Goal: Find specific page/section: Locate a particular part of the current website

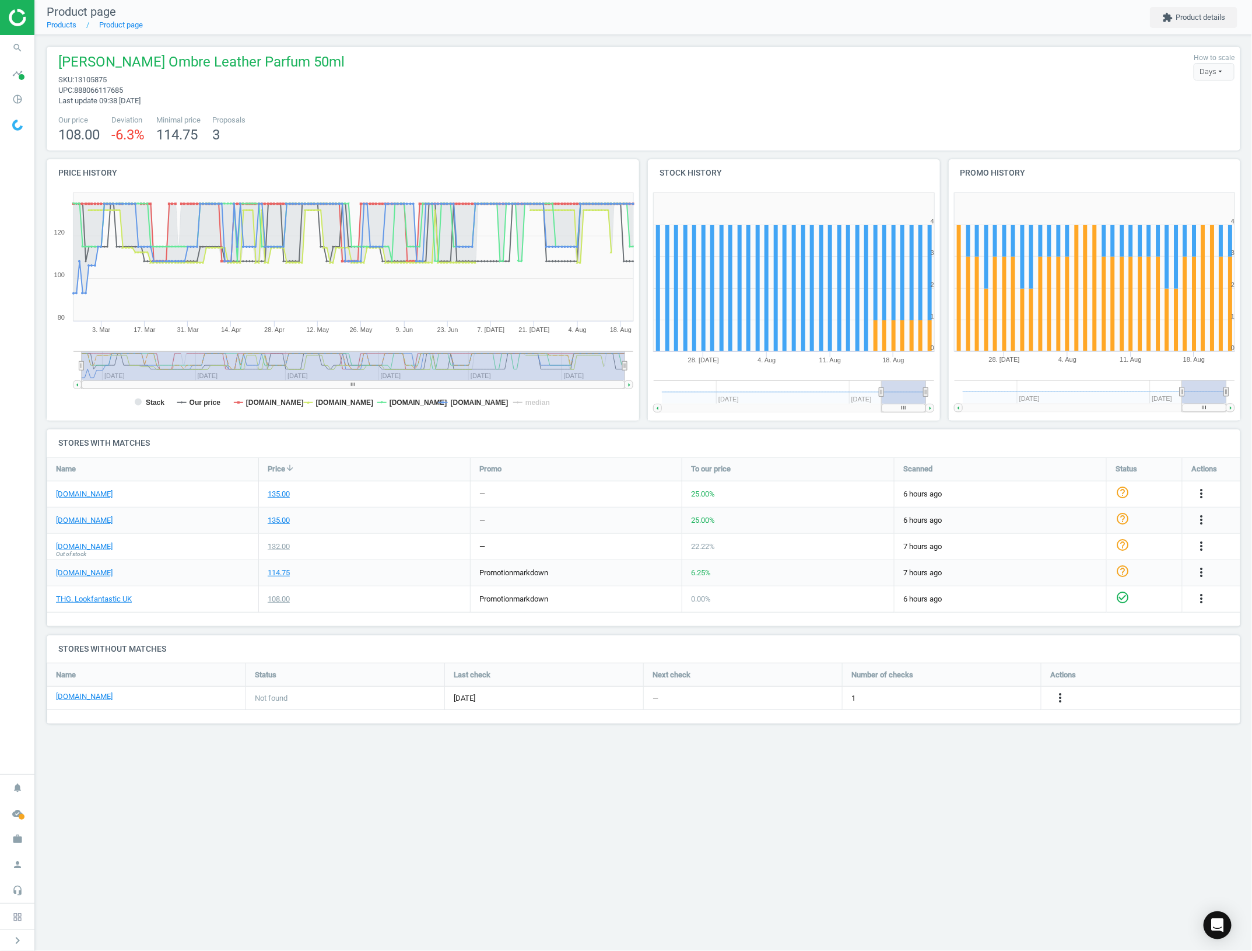
drag, startPoint x: 24, startPoint y: 943, endPoint x: 82, endPoint y: 438, distance: 507.8
click at [22, 933] on icon "chevron_right" at bounding box center [17, 940] width 14 height 14
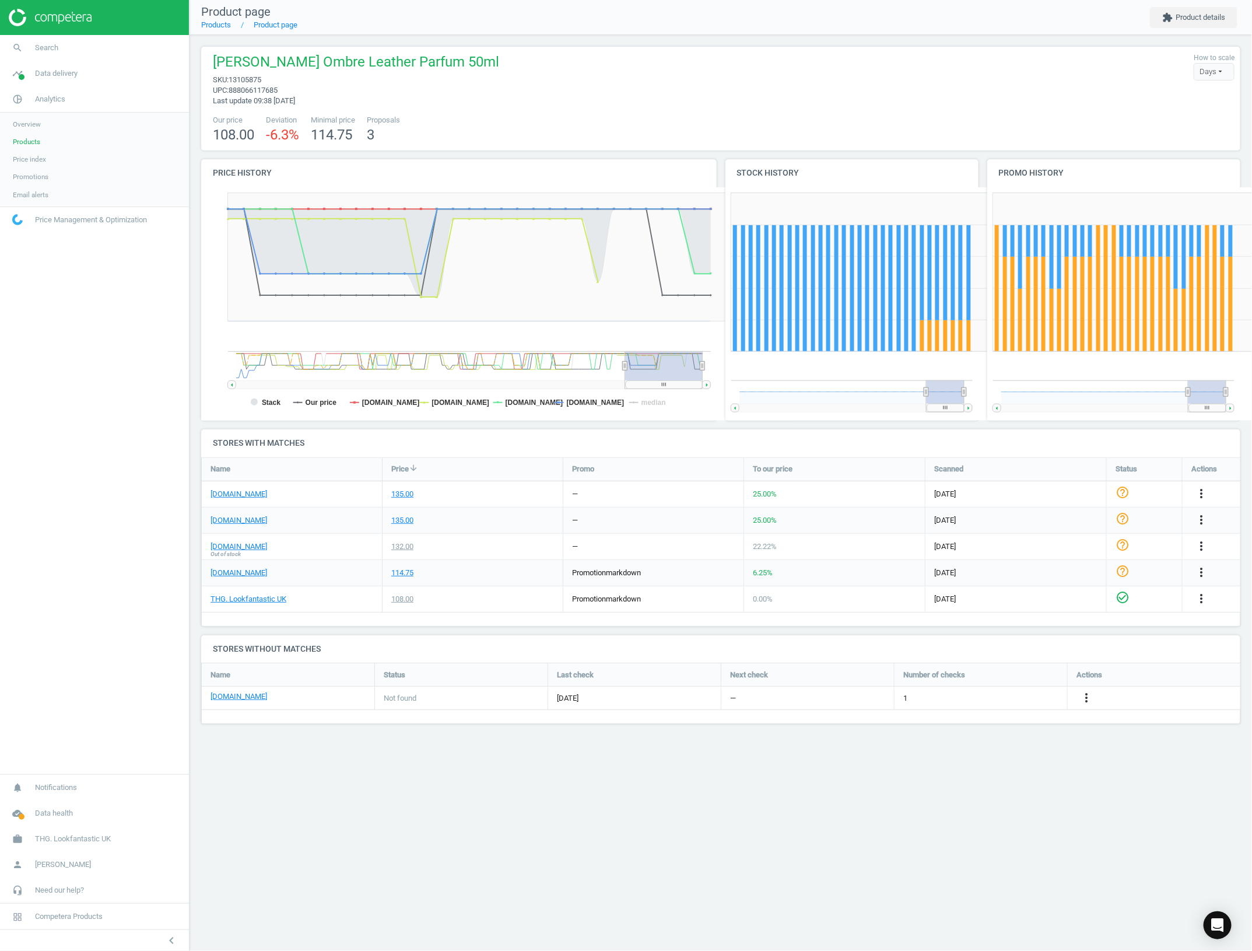
scroll to position [255, 275]
click at [61, 143] on link "Products" at bounding box center [94, 141] width 189 height 17
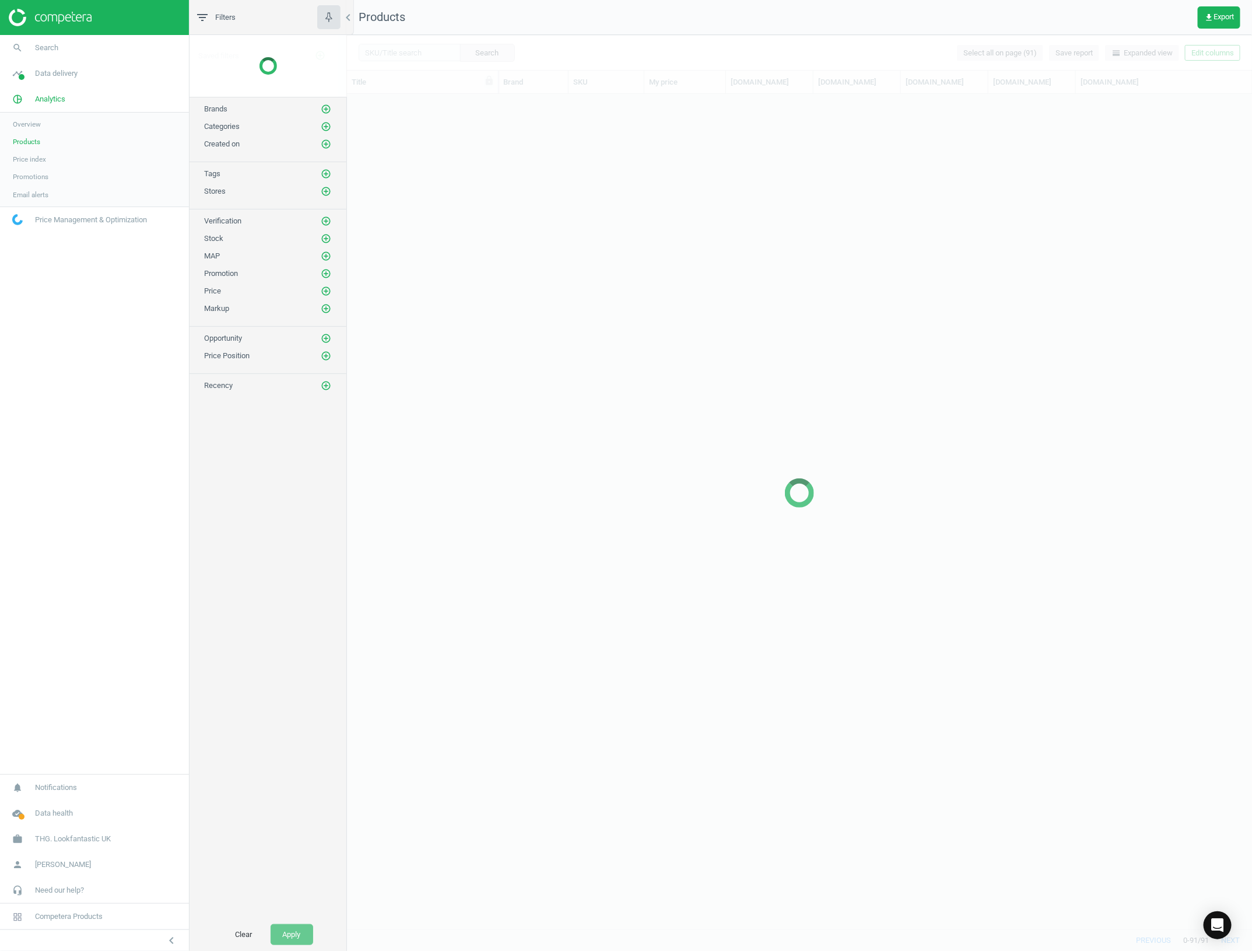
scroll to position [589, 0]
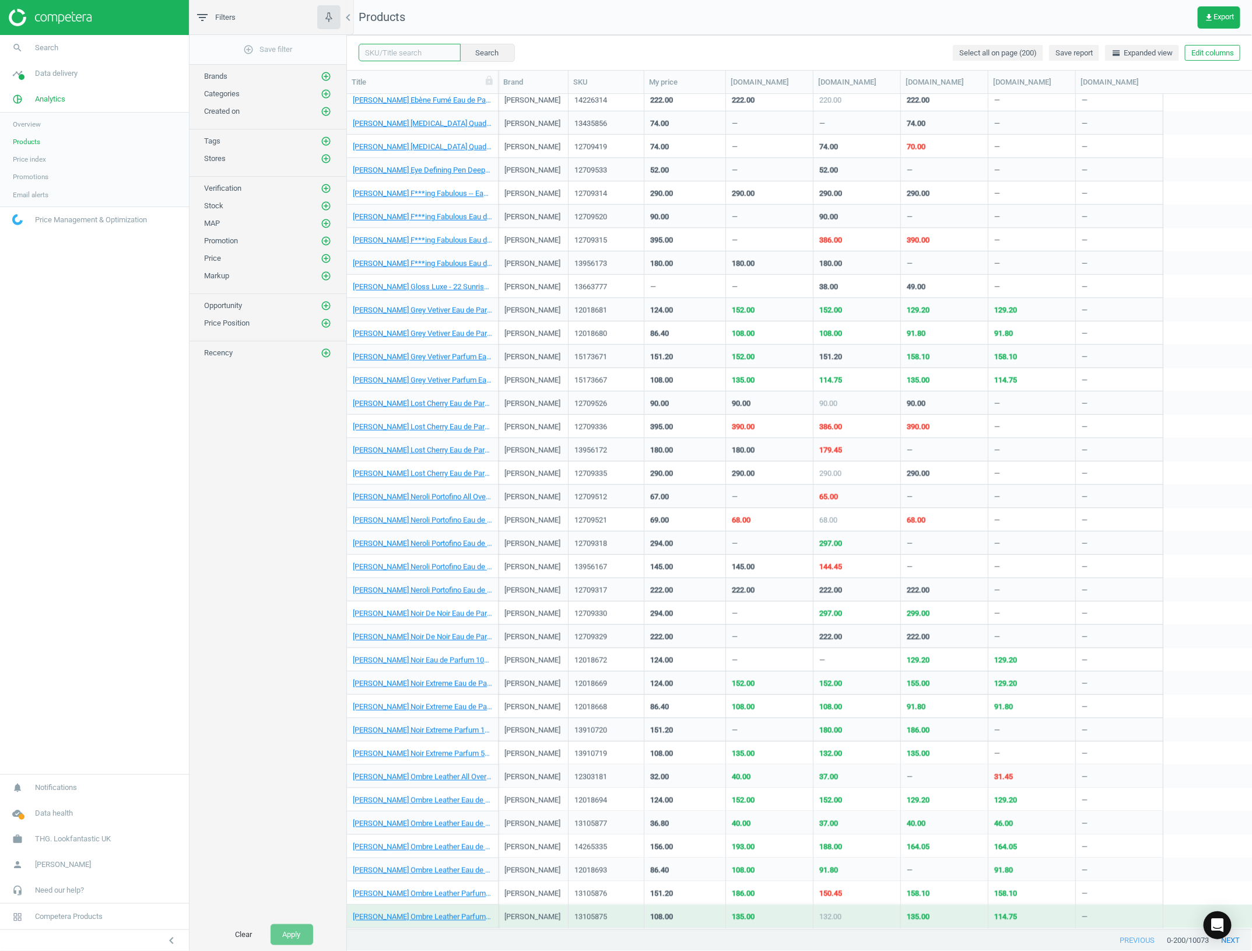
click at [439, 55] on input "text" at bounding box center [410, 52] width 102 height 17
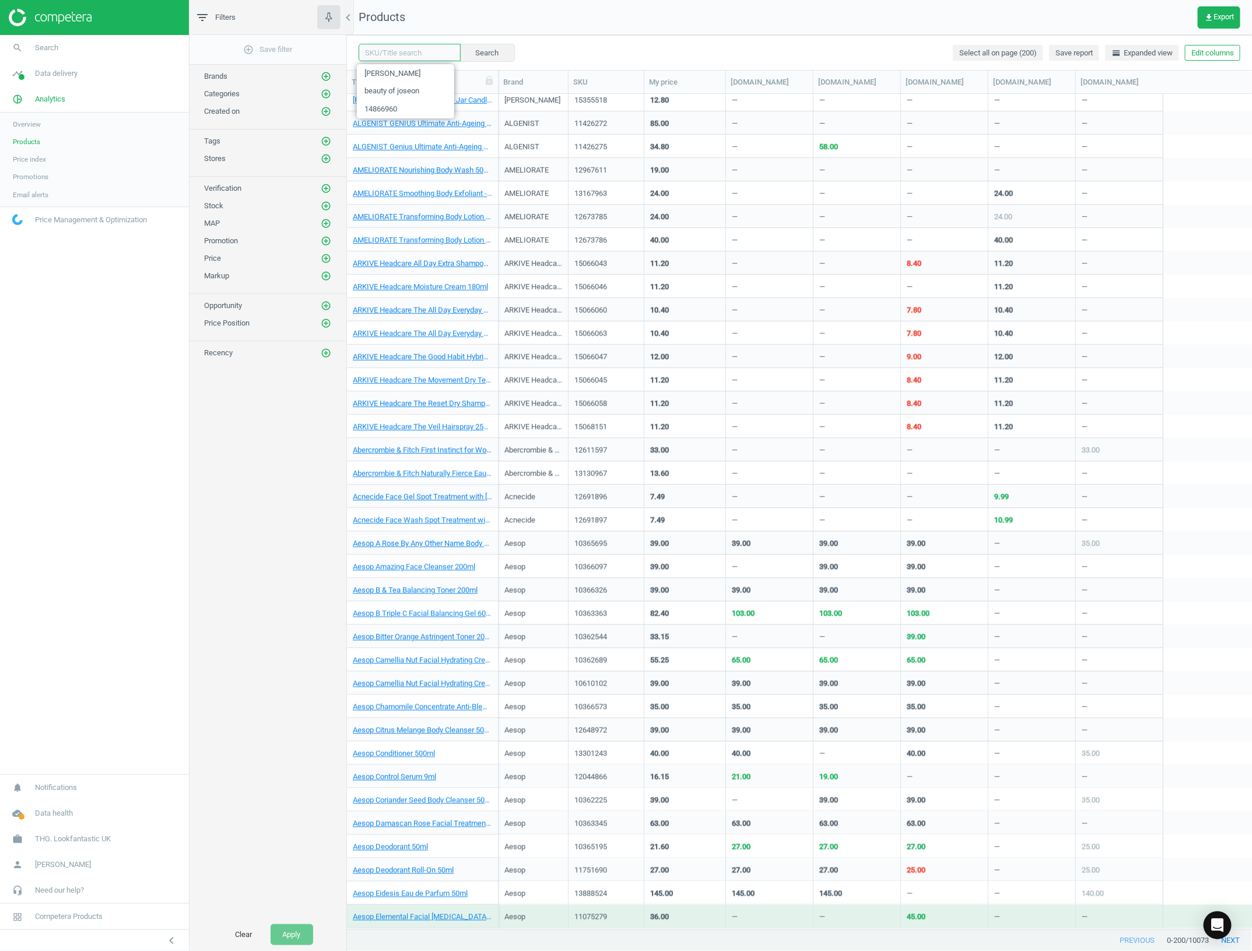
click at [412, 48] on input "text" at bounding box center [410, 52] width 102 height 17
type input "luminous silk"
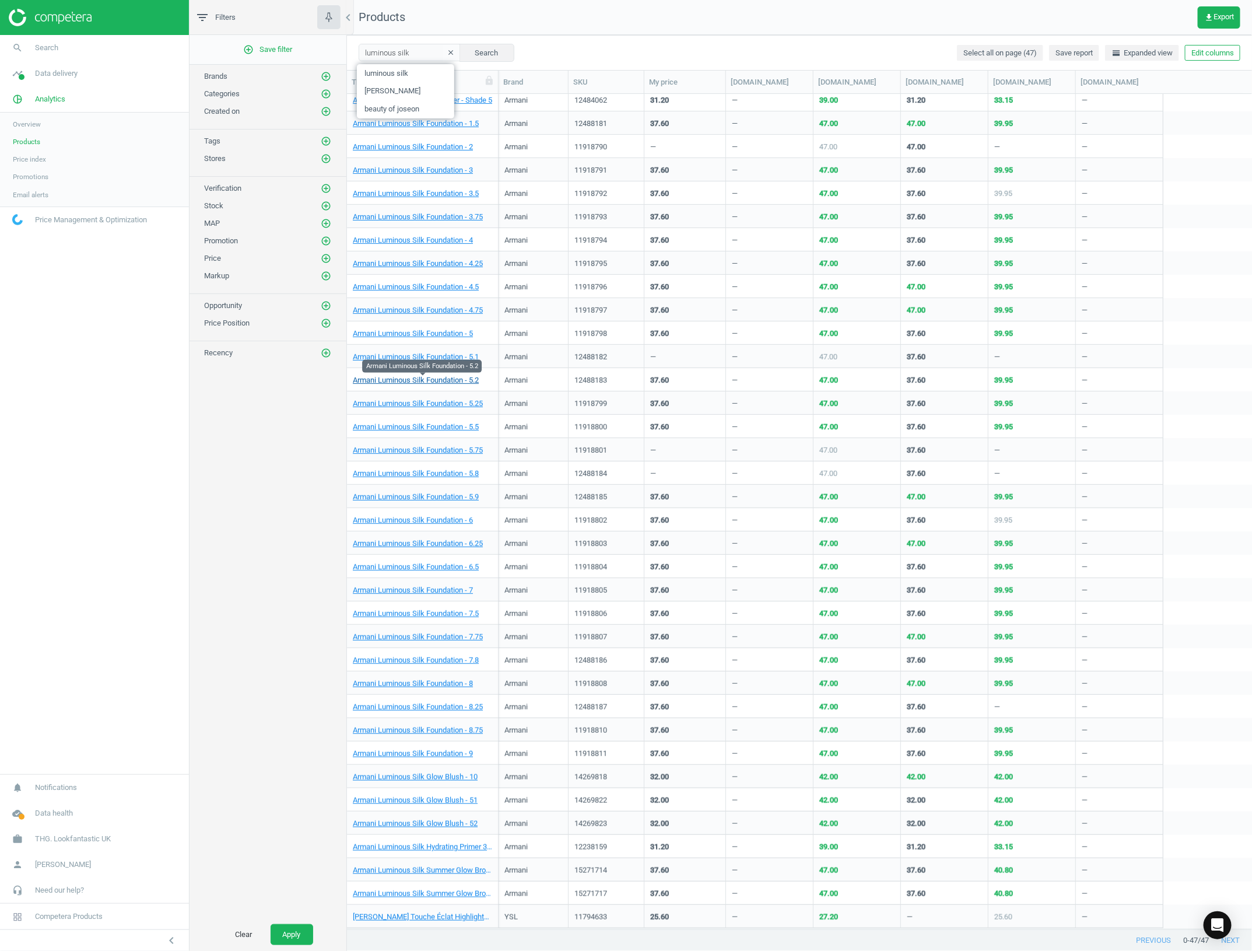
click at [429, 380] on link "Armani Luminous Silk Foundation - 5.2" at bounding box center [416, 380] width 126 height 10
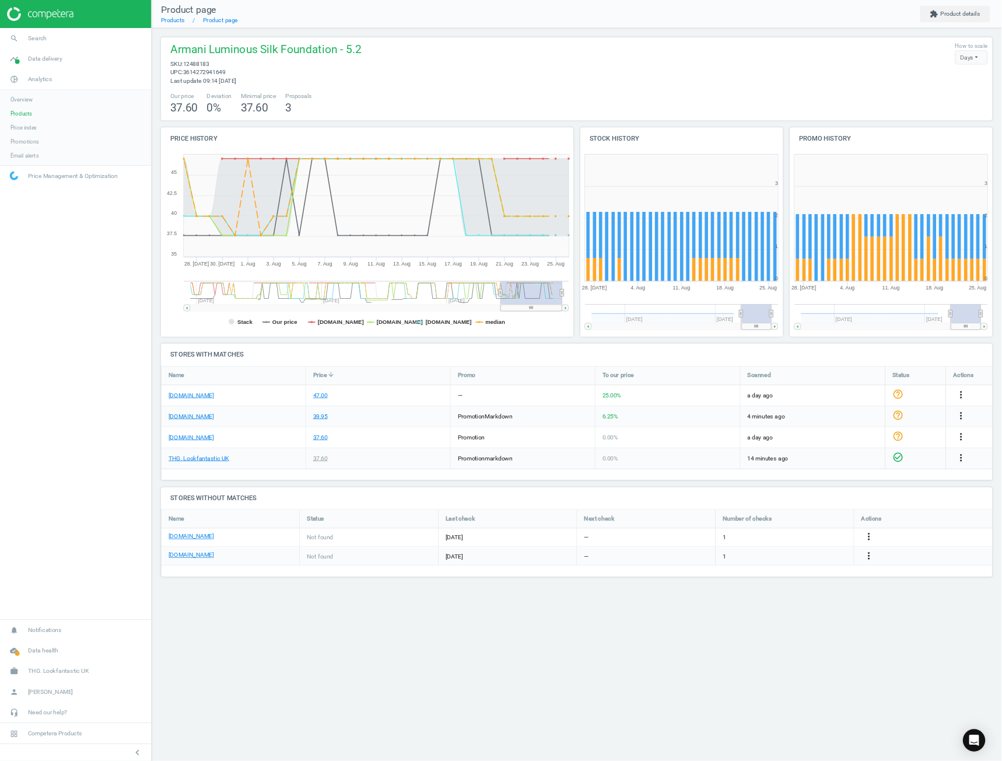
scroll to position [6, 6]
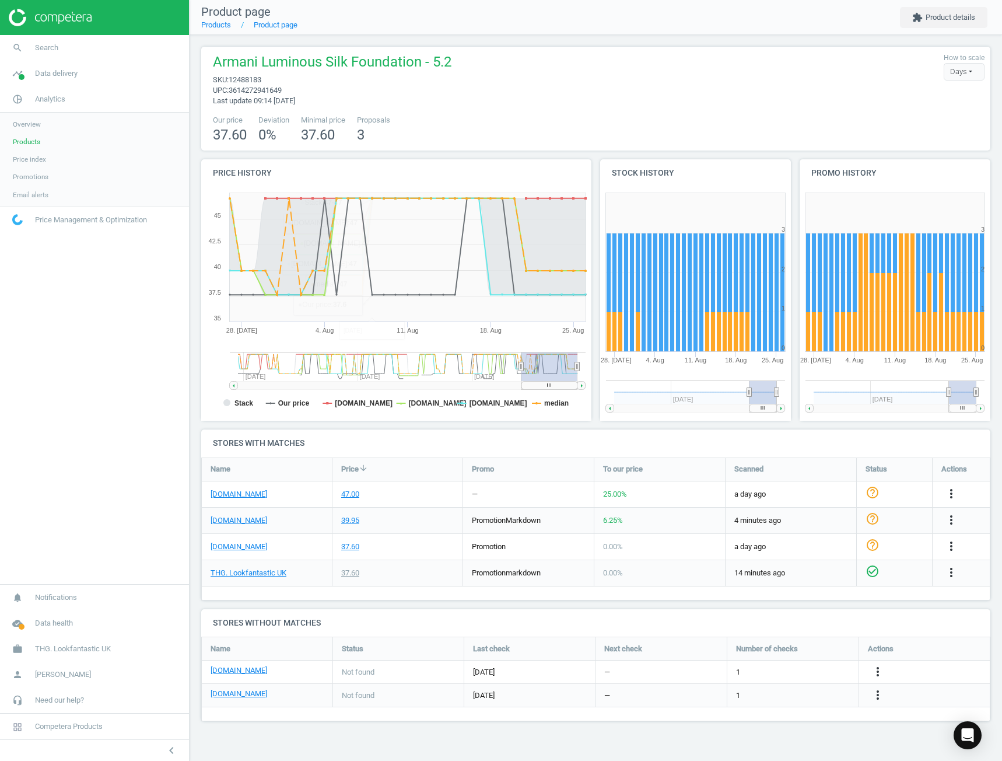
drag, startPoint x: 175, startPoint y: 754, endPoint x: 195, endPoint y: 703, distance: 53.9
click at [175, 754] on icon "chevron_left" at bounding box center [171, 750] width 14 height 14
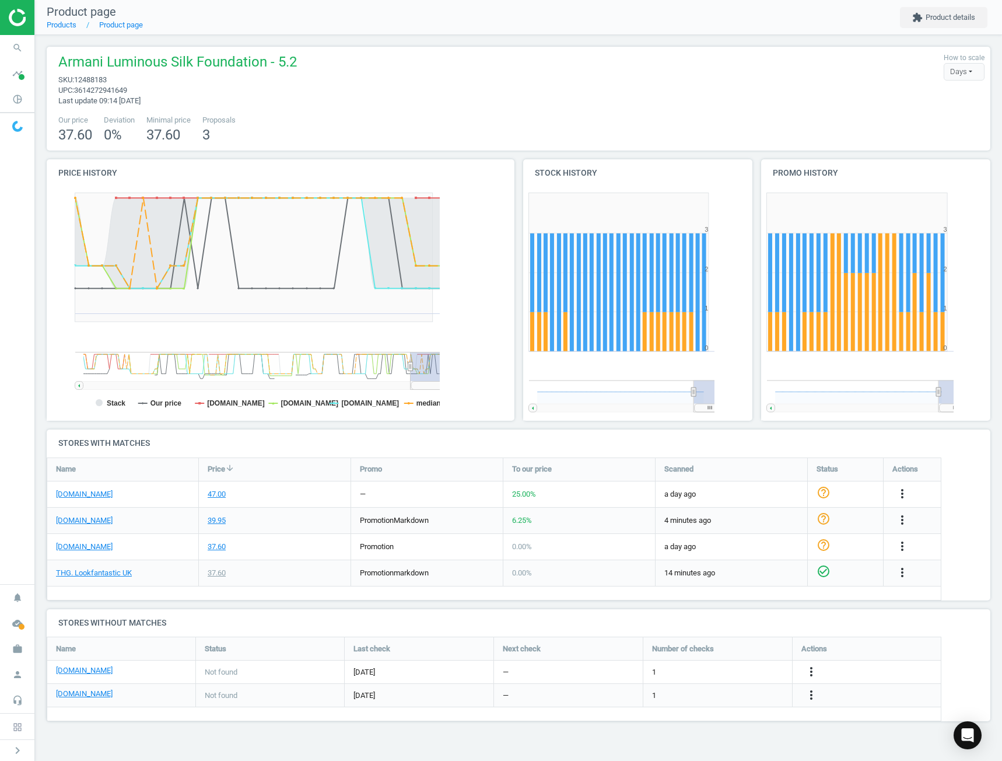
scroll to position [107, 967]
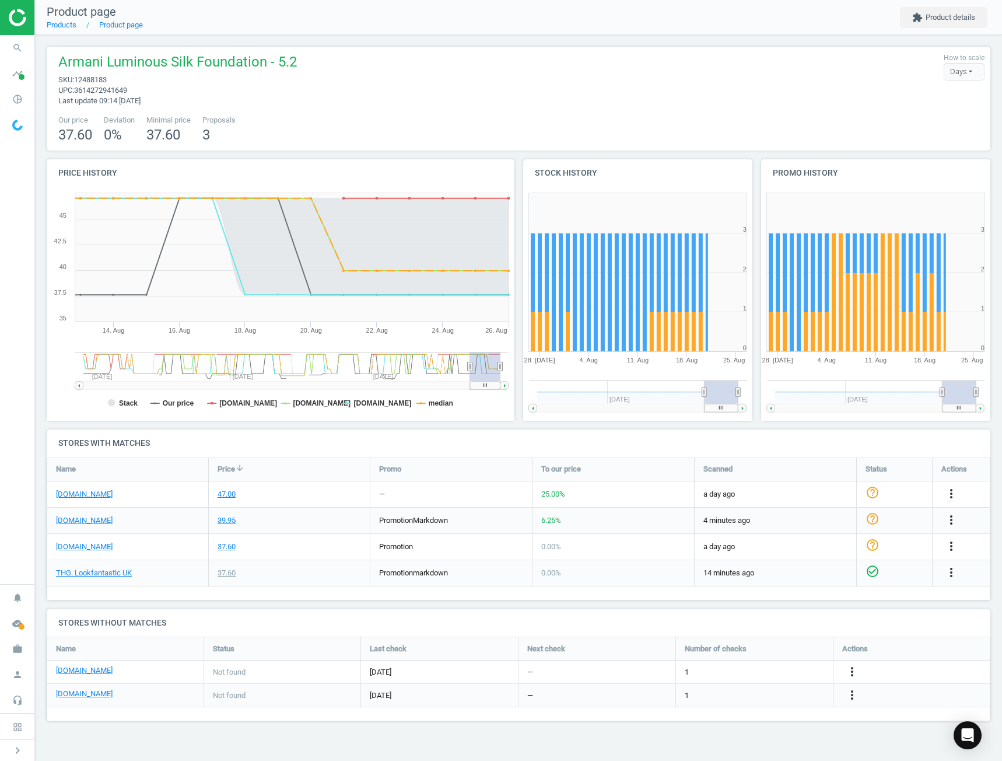
drag, startPoint x: 430, startPoint y: 367, endPoint x: 470, endPoint y: 372, distance: 39.9
click at [470, 372] on g at bounding box center [291, 371] width 433 height 38
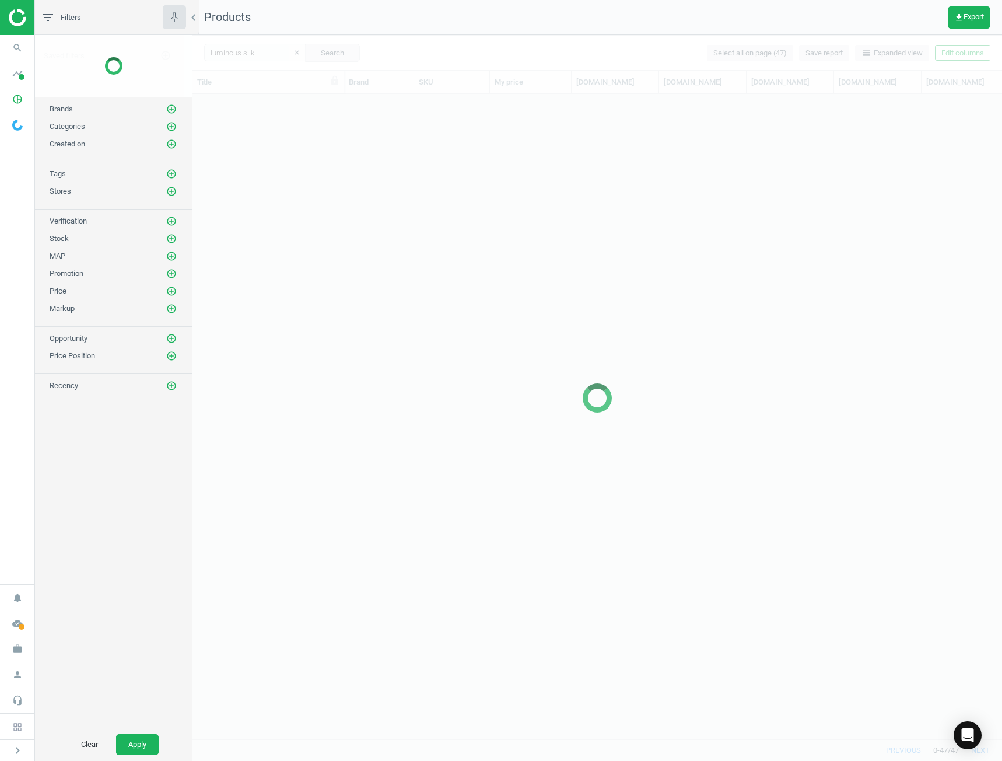
scroll to position [627, 801]
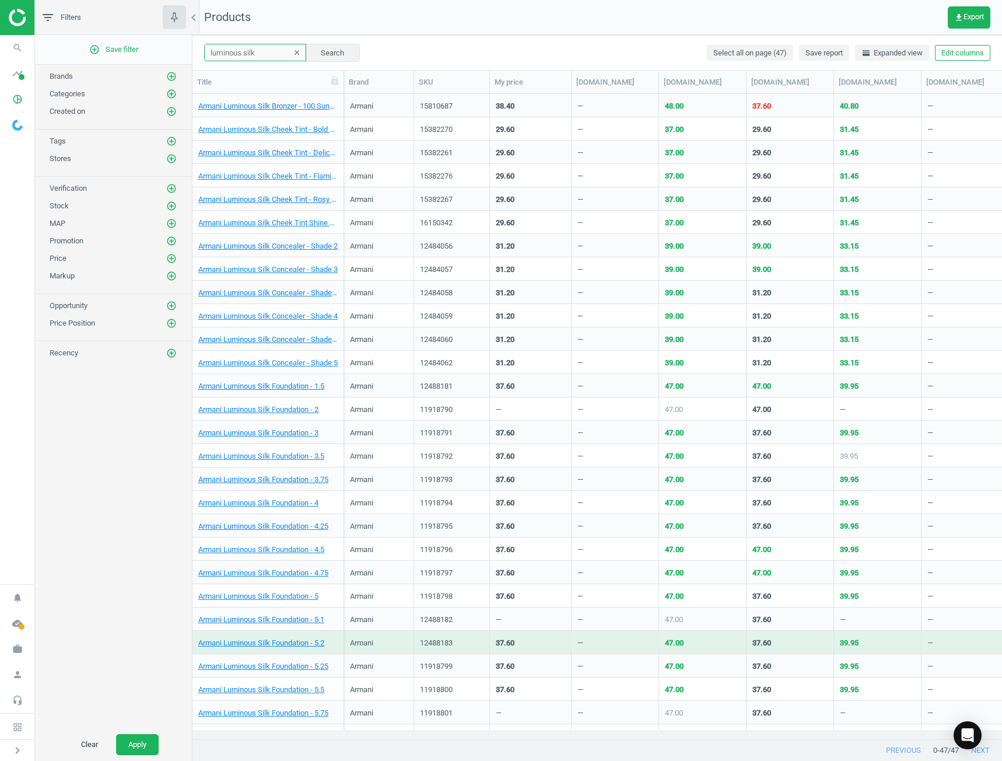
click at [258, 54] on input "luminous silk" at bounding box center [255, 52] width 102 height 17
type input "radiant creamy concealer"
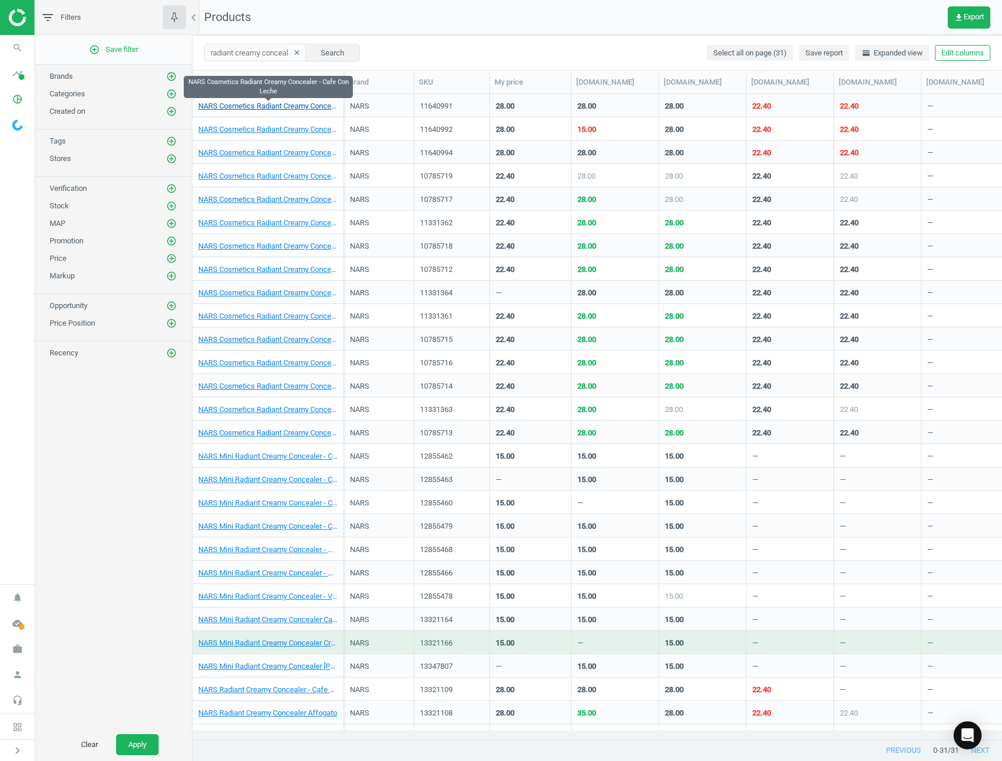
click at [295, 103] on link "NARS Cosmetics Radiant Creamy Concealer - Cafe Con Leche" at bounding box center [267, 106] width 139 height 10
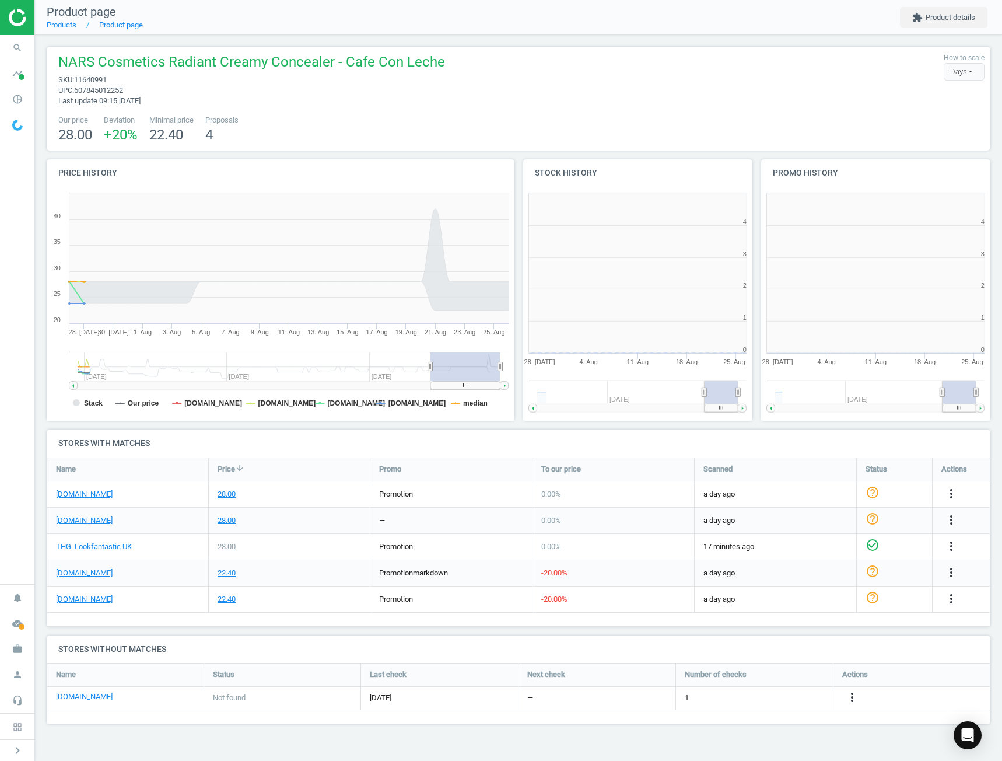
scroll to position [256, 253]
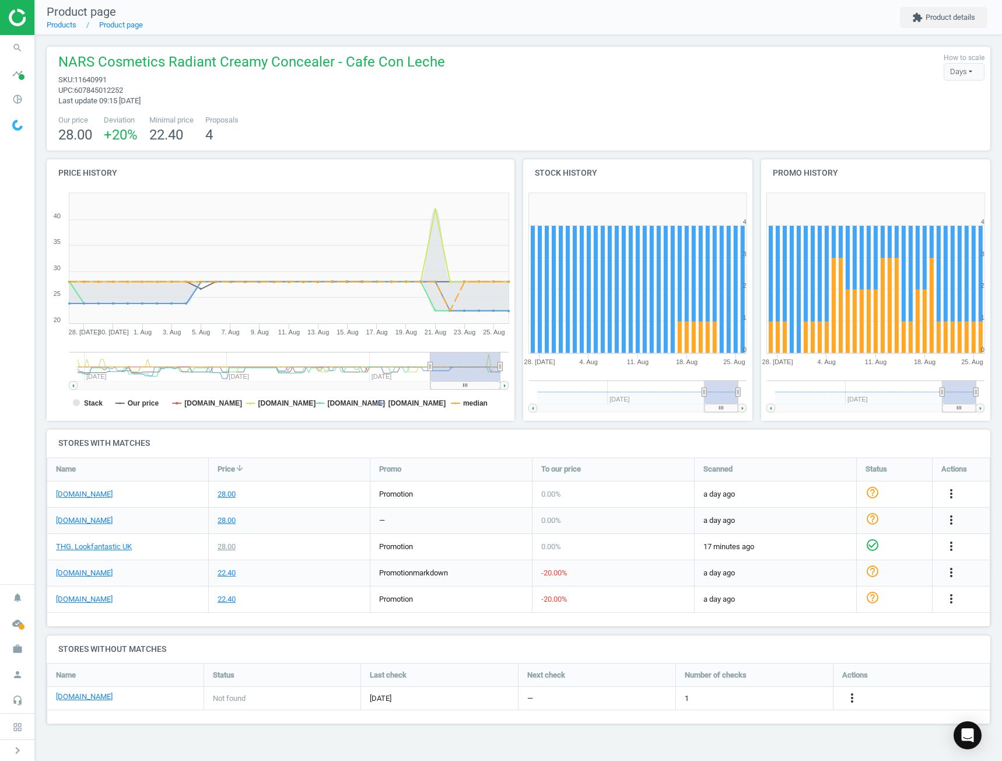
drag, startPoint x: 435, startPoint y: 364, endPoint x: 470, endPoint y: 367, distance: 35.1
click at [470, 367] on rect at bounding box center [465, 366] width 70 height 29
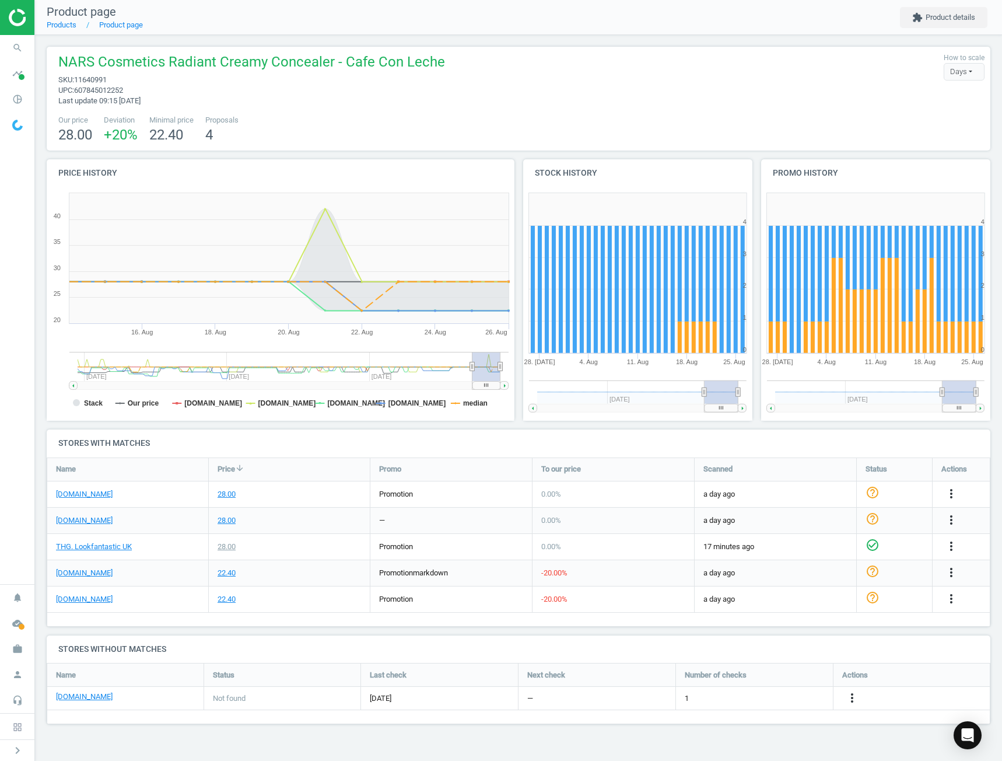
drag, startPoint x: 430, startPoint y: 367, endPoint x: 472, endPoint y: 367, distance: 42.6
click at [472, 367] on icon at bounding box center [472, 366] width 5 height 9
